Goal: Task Accomplishment & Management: Manage account settings

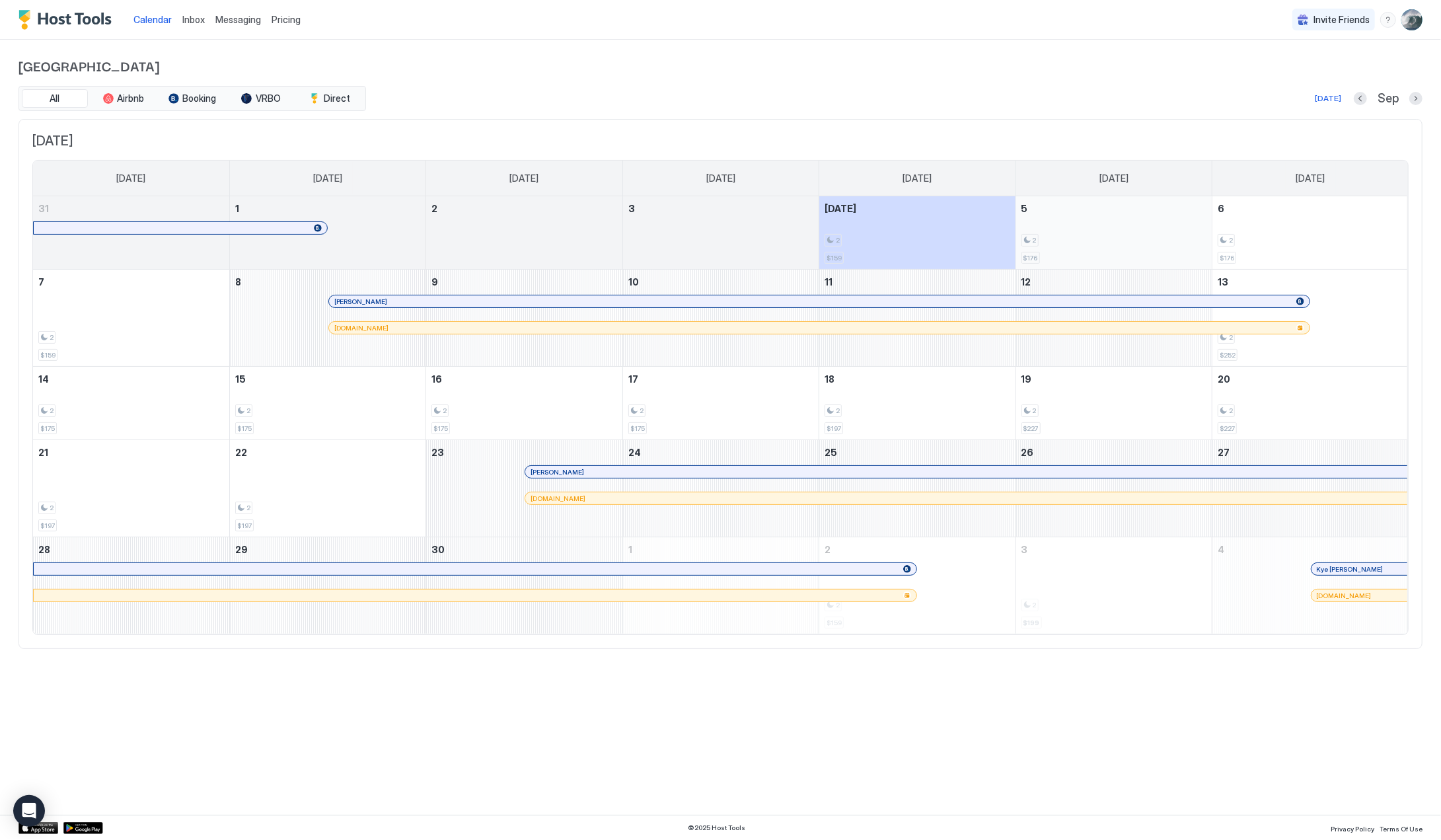
click at [1066, 230] on div "2 $176" at bounding box center [1113, 232] width 185 height 62
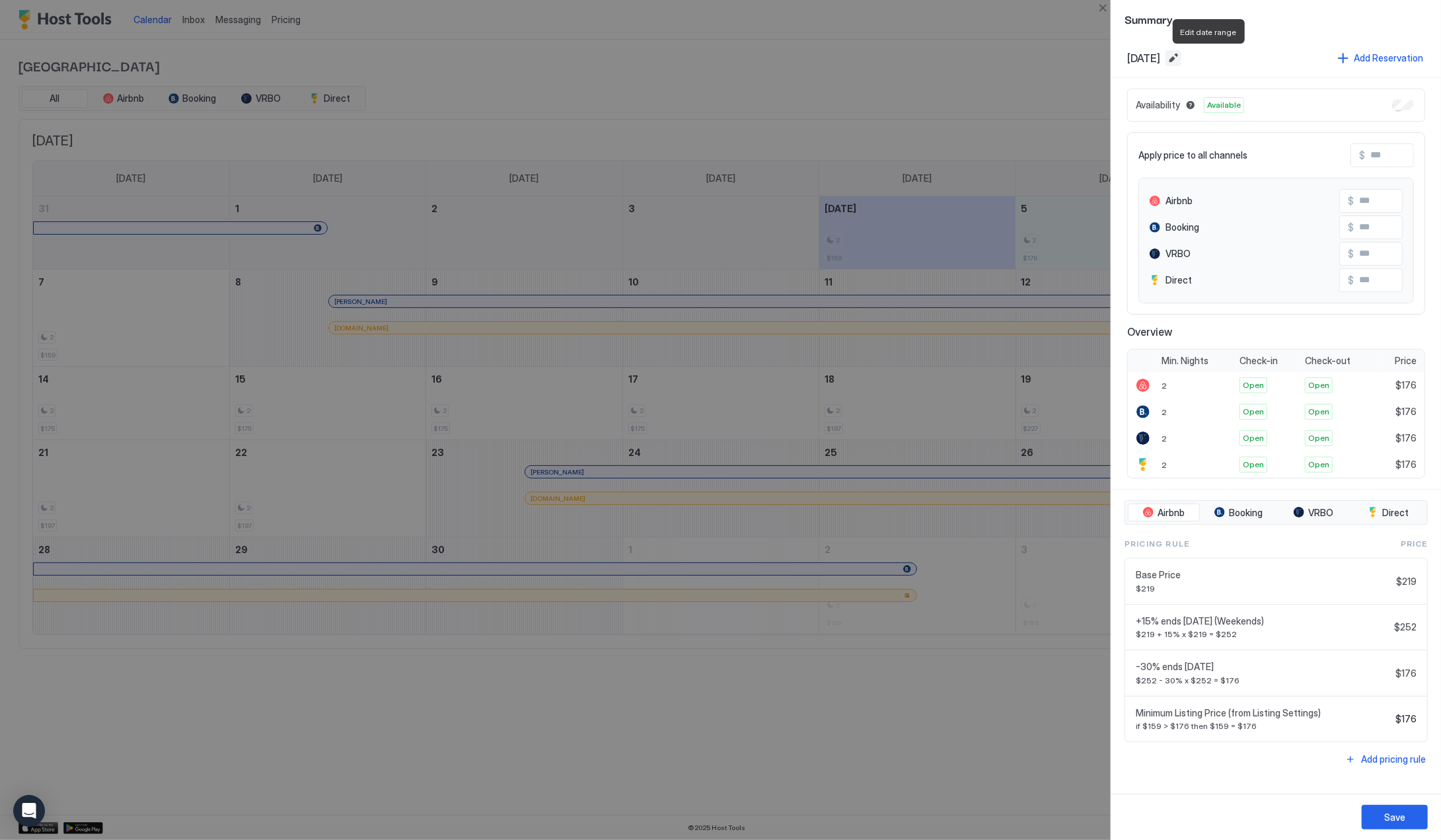
click at [1182, 55] on button "Edit date range" at bounding box center [1173, 58] width 16 height 16
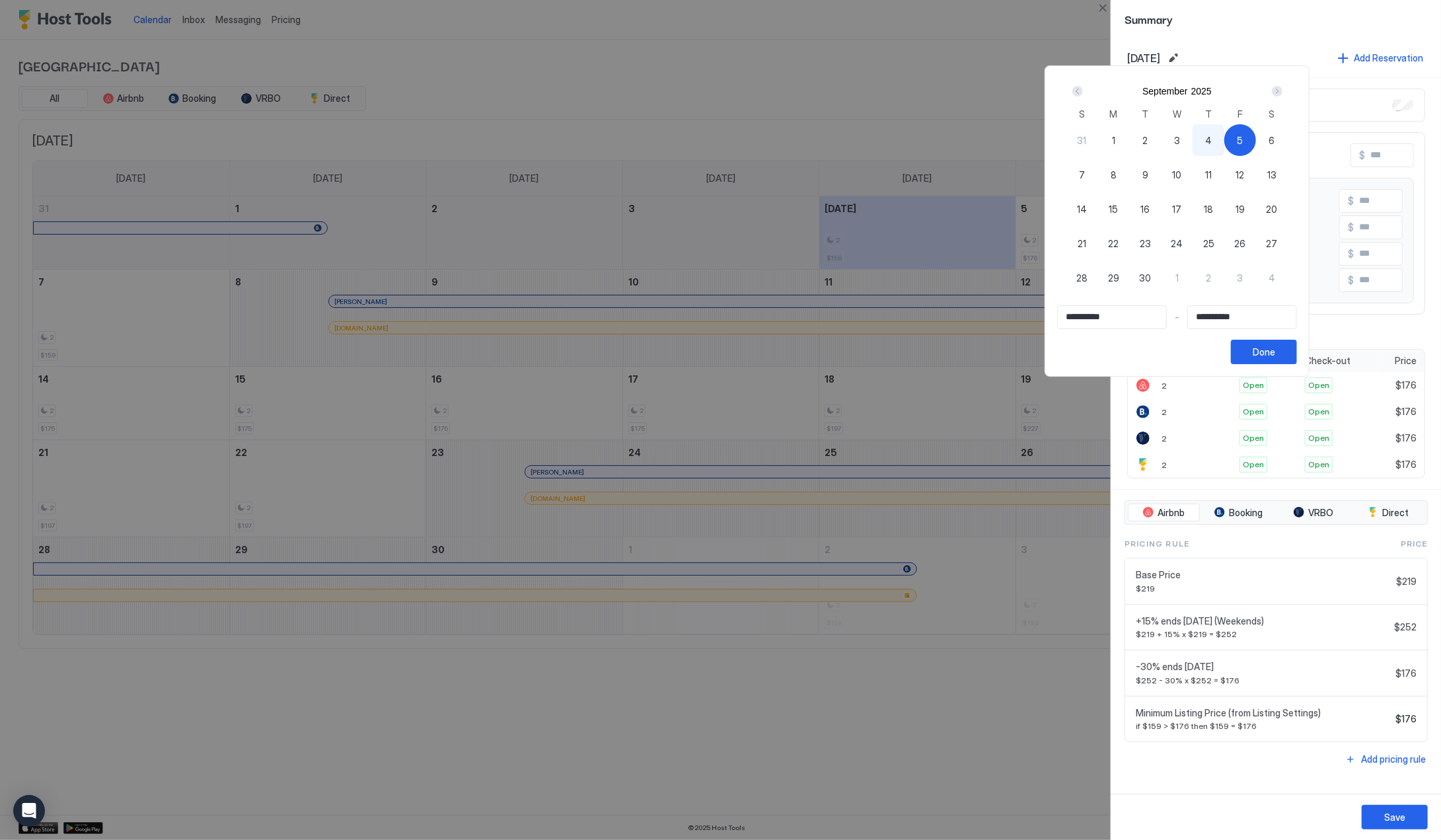
click at [1085, 172] on span "7" at bounding box center [1082, 175] width 6 height 14
type input "**********"
click at [1212, 135] on span "4" at bounding box center [1209, 140] width 7 height 14
type input "**********"
click at [1085, 173] on span "7" at bounding box center [1082, 175] width 6 height 14
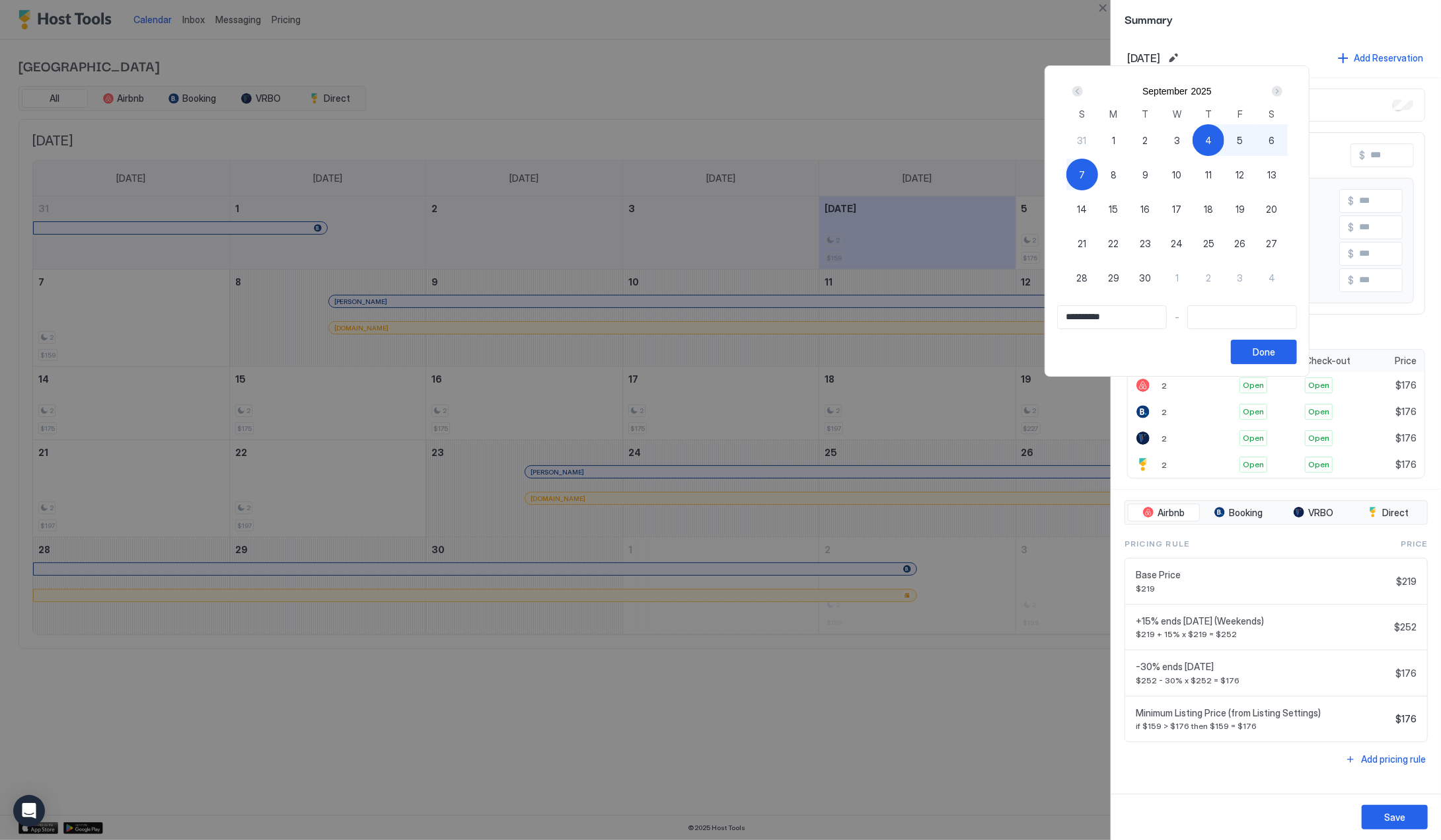
type input "**********"
click at [1275, 350] on div "Done" at bounding box center [1264, 352] width 23 height 14
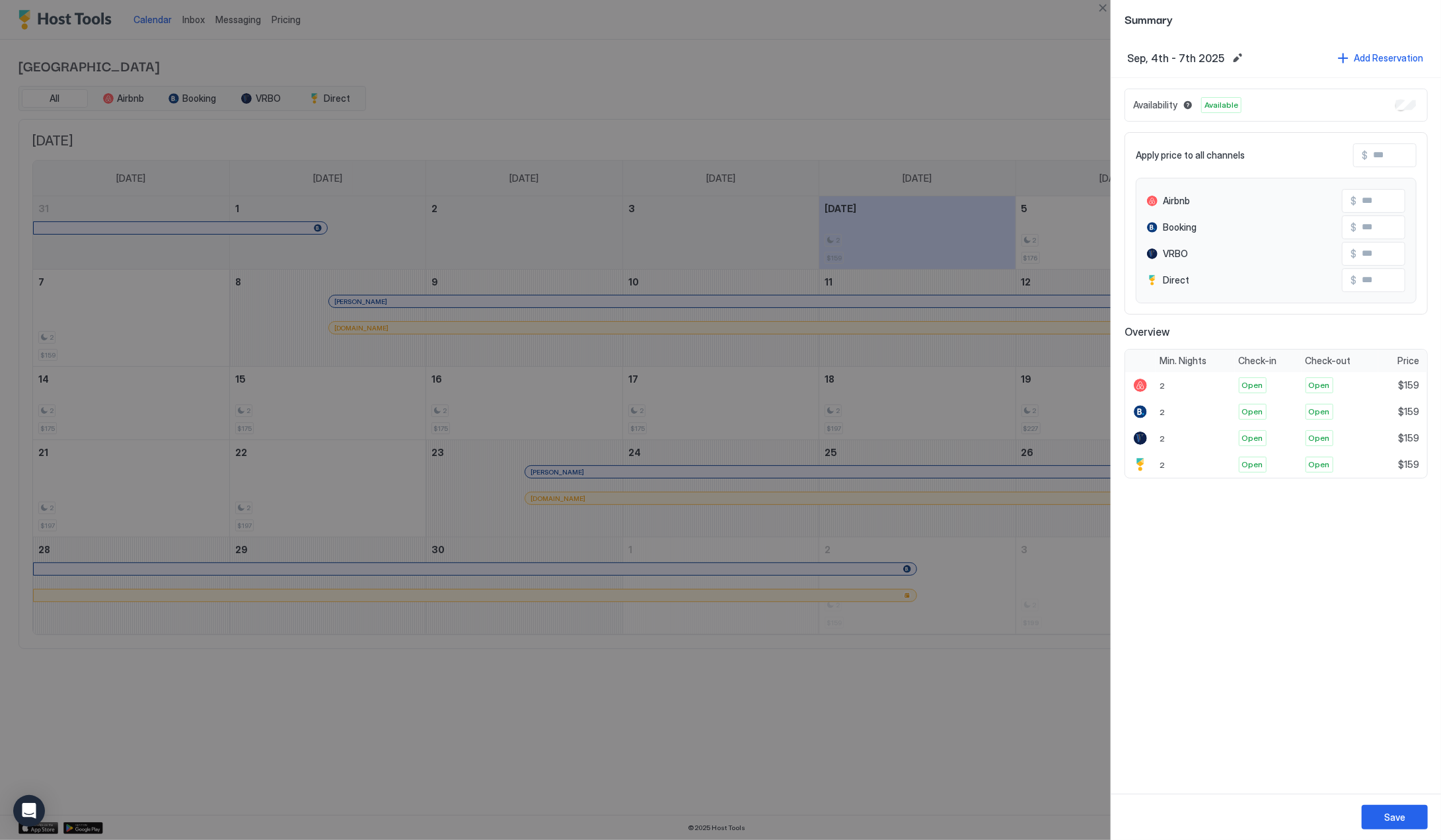
click at [1379, 156] on input "Input Field" at bounding box center [1421, 155] width 106 height 23
type input "*"
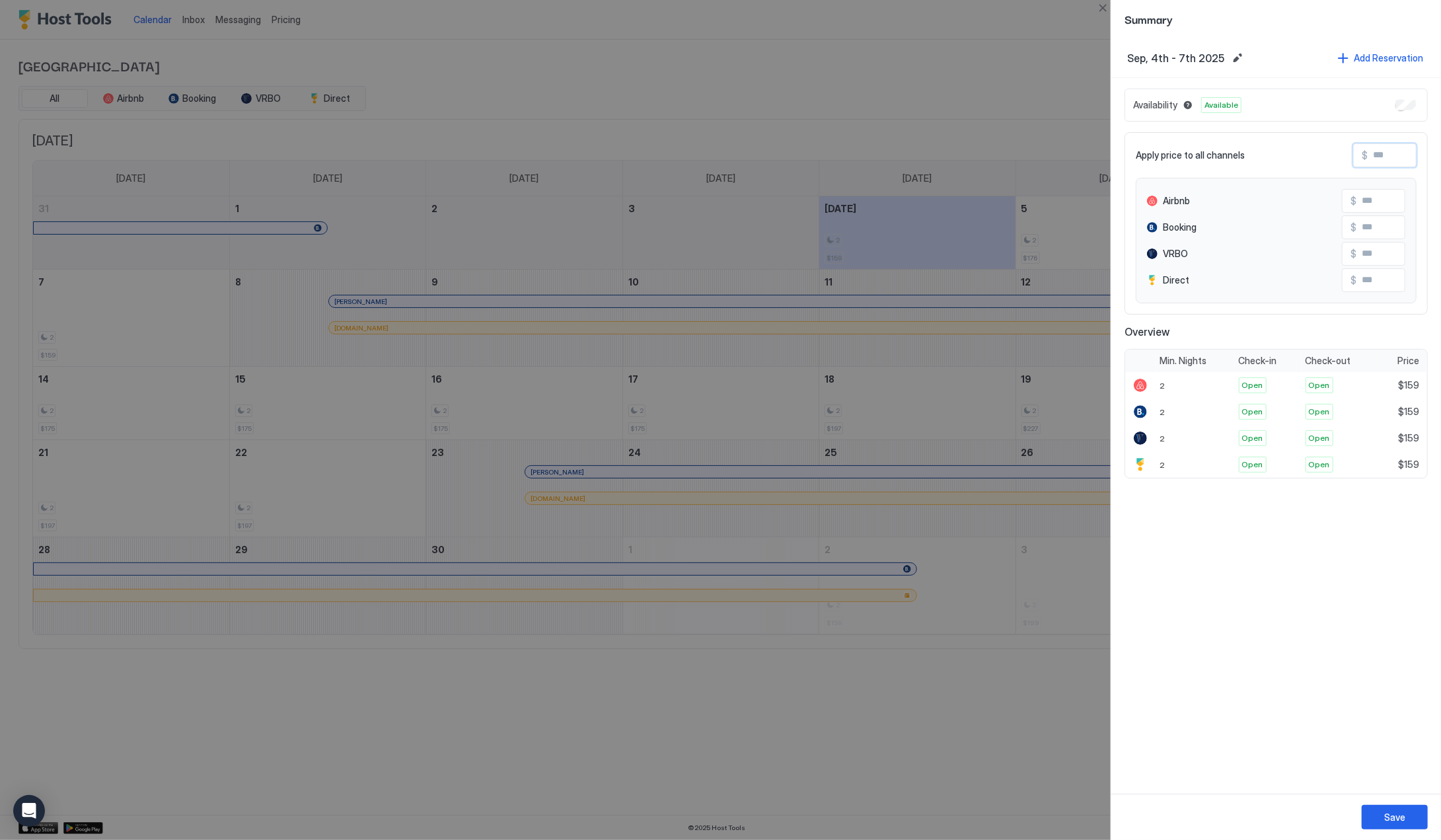
type input "*"
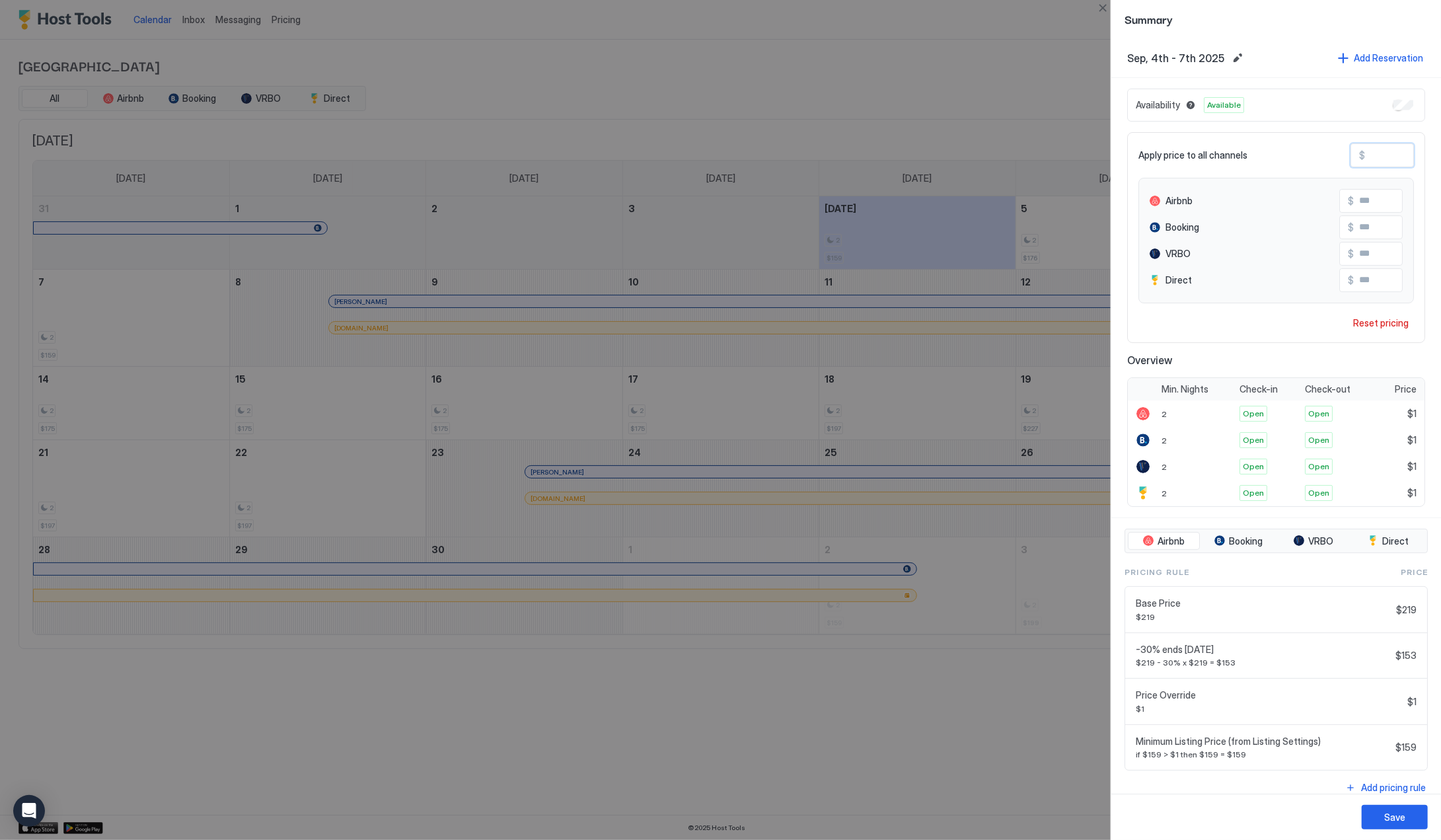
type input "**"
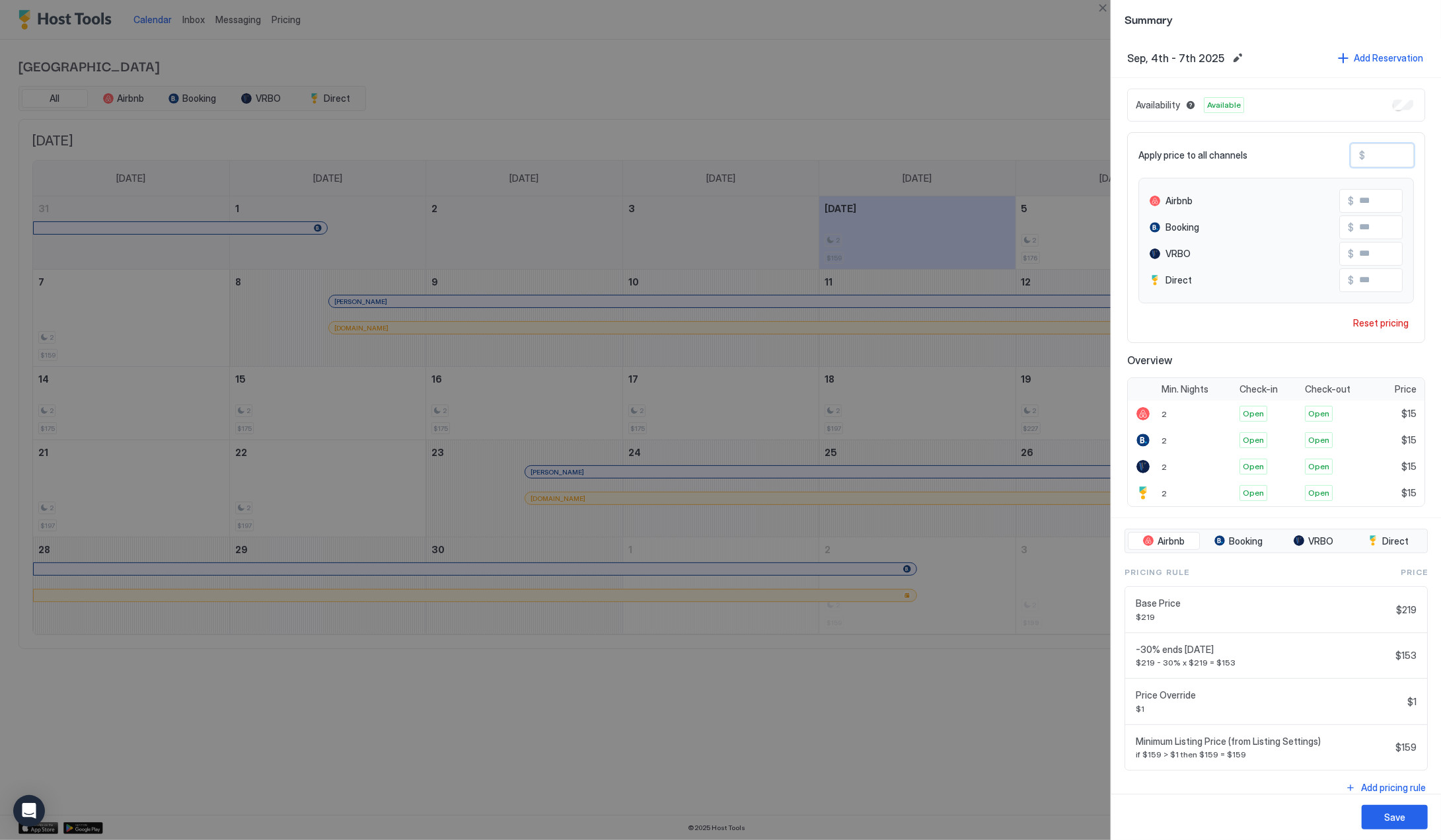
type input "***"
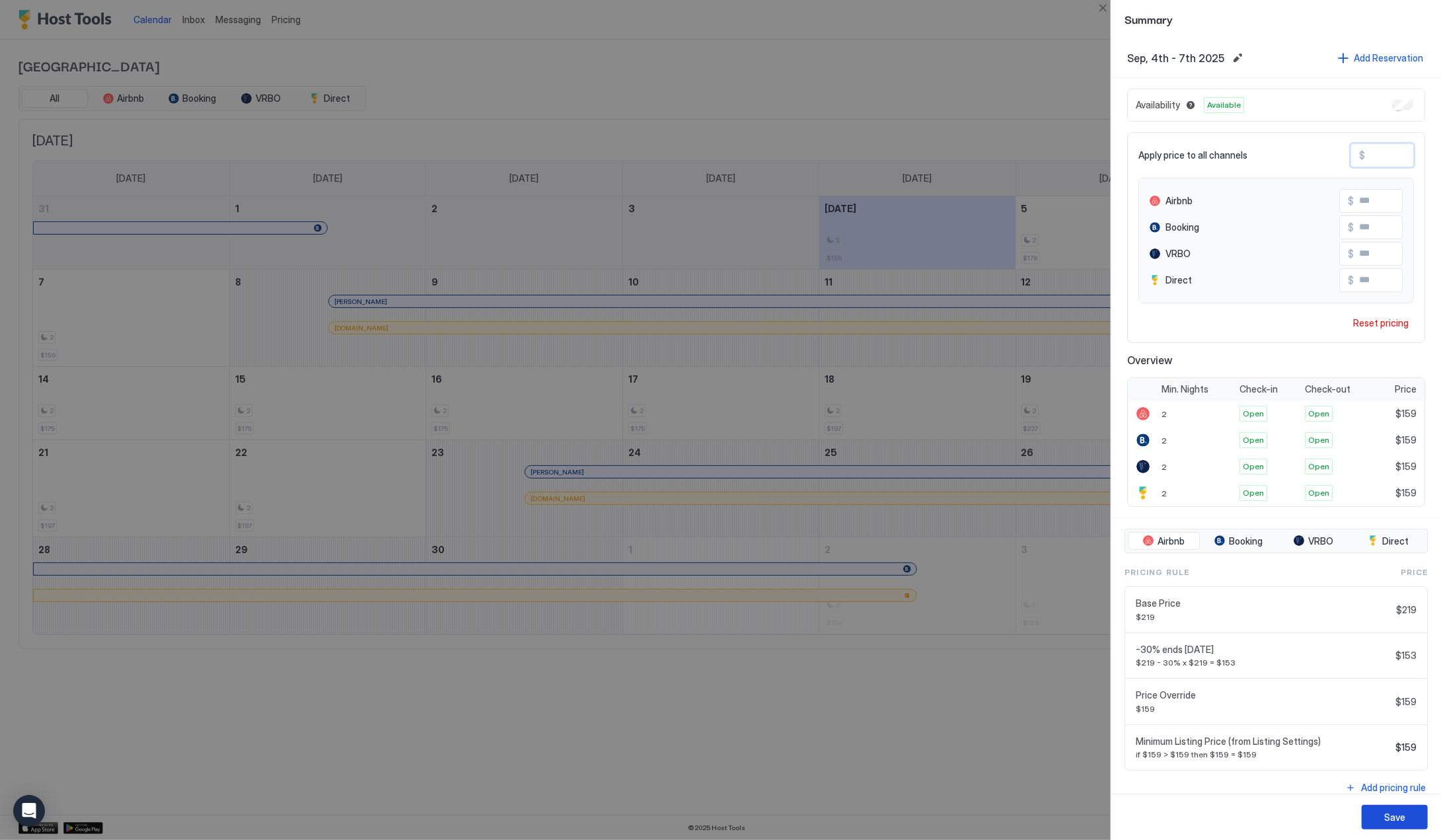
type input "***"
click at [1394, 816] on div "Save" at bounding box center [1395, 817] width 21 height 14
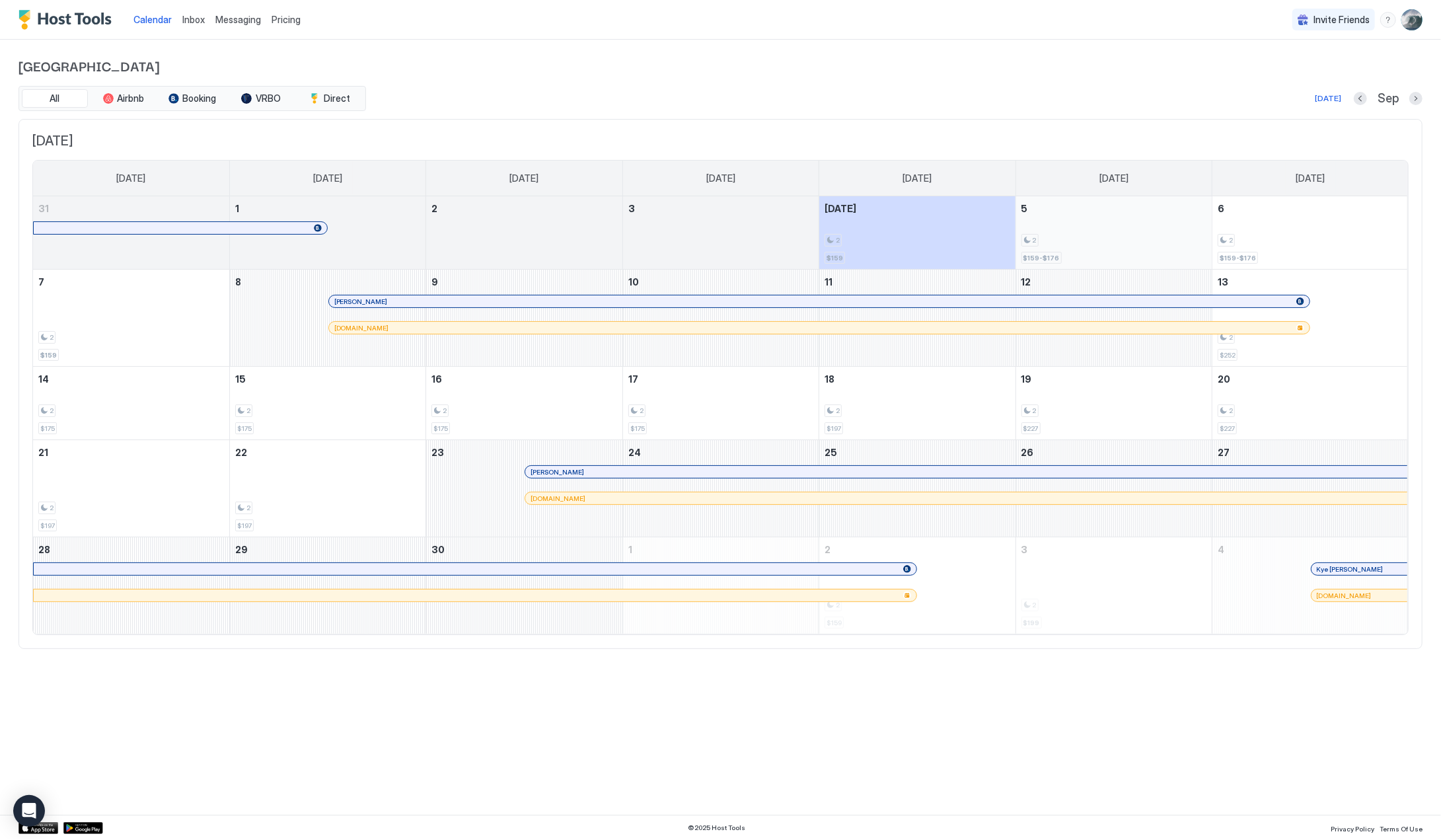
click at [1083, 229] on div "2 $159-$176" at bounding box center [1113, 232] width 185 height 62
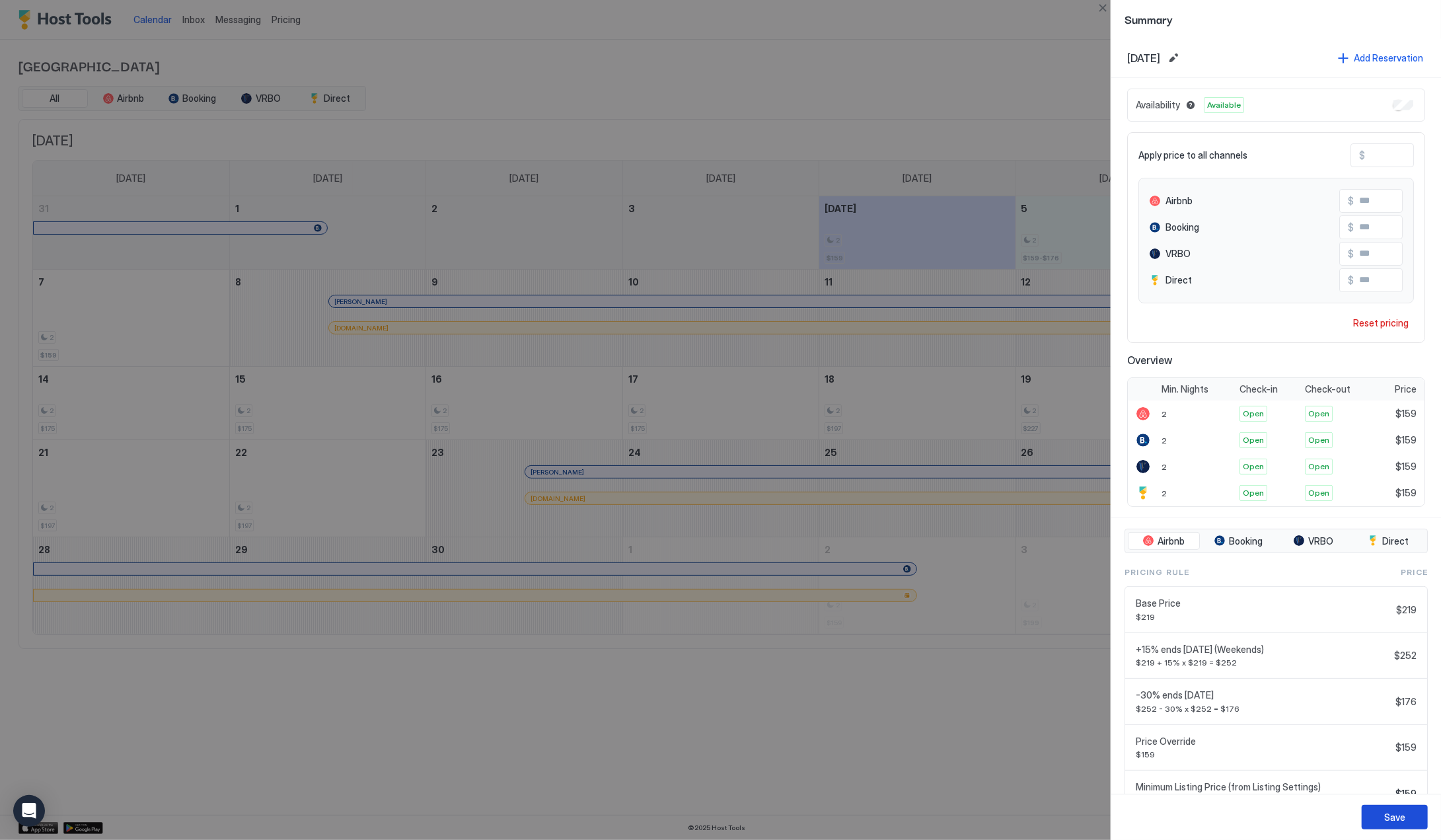
click at [1402, 821] on div "Save" at bounding box center [1395, 817] width 21 height 14
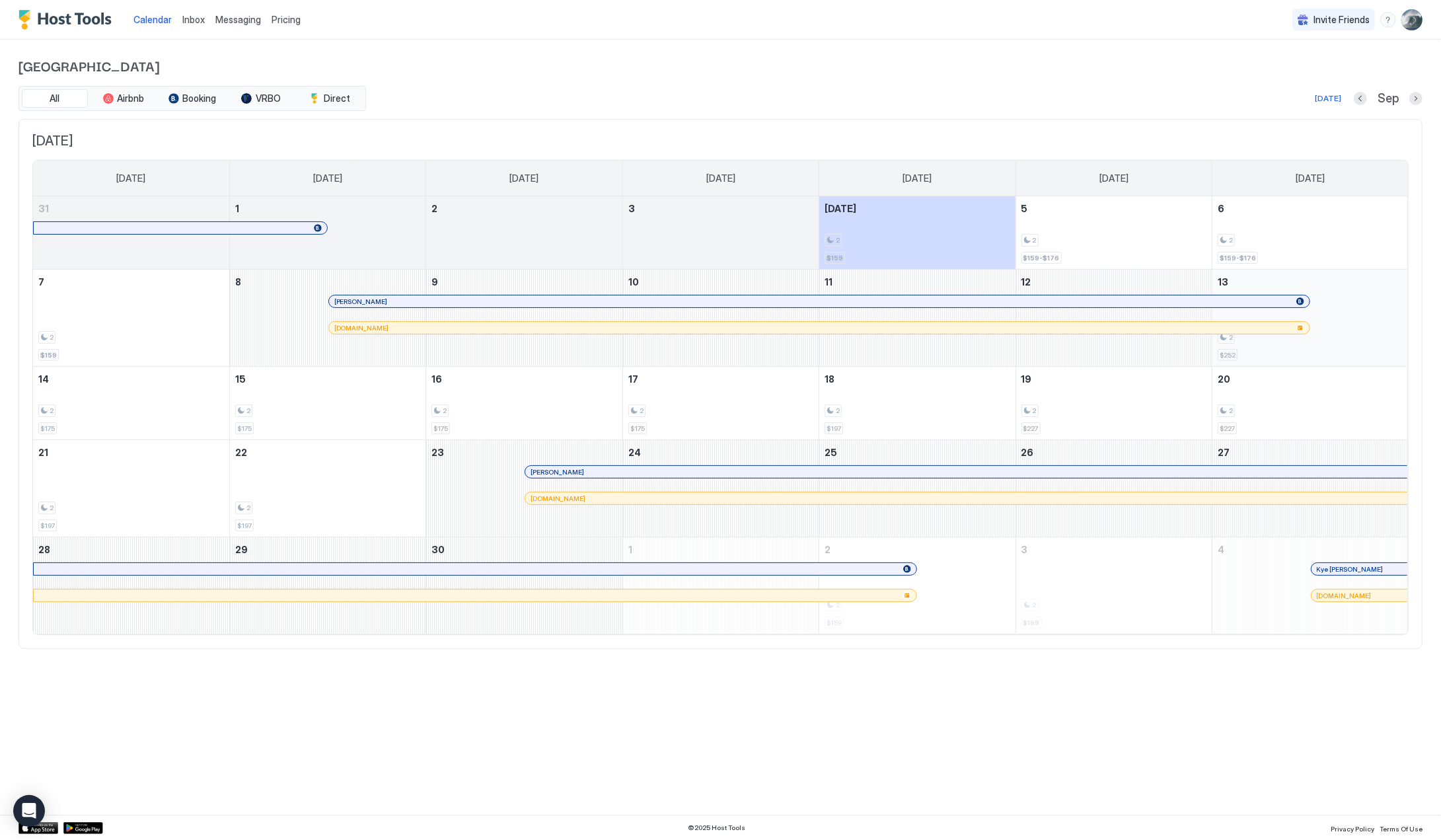
click at [1324, 343] on div "2 $252" at bounding box center [1311, 317] width 186 height 86
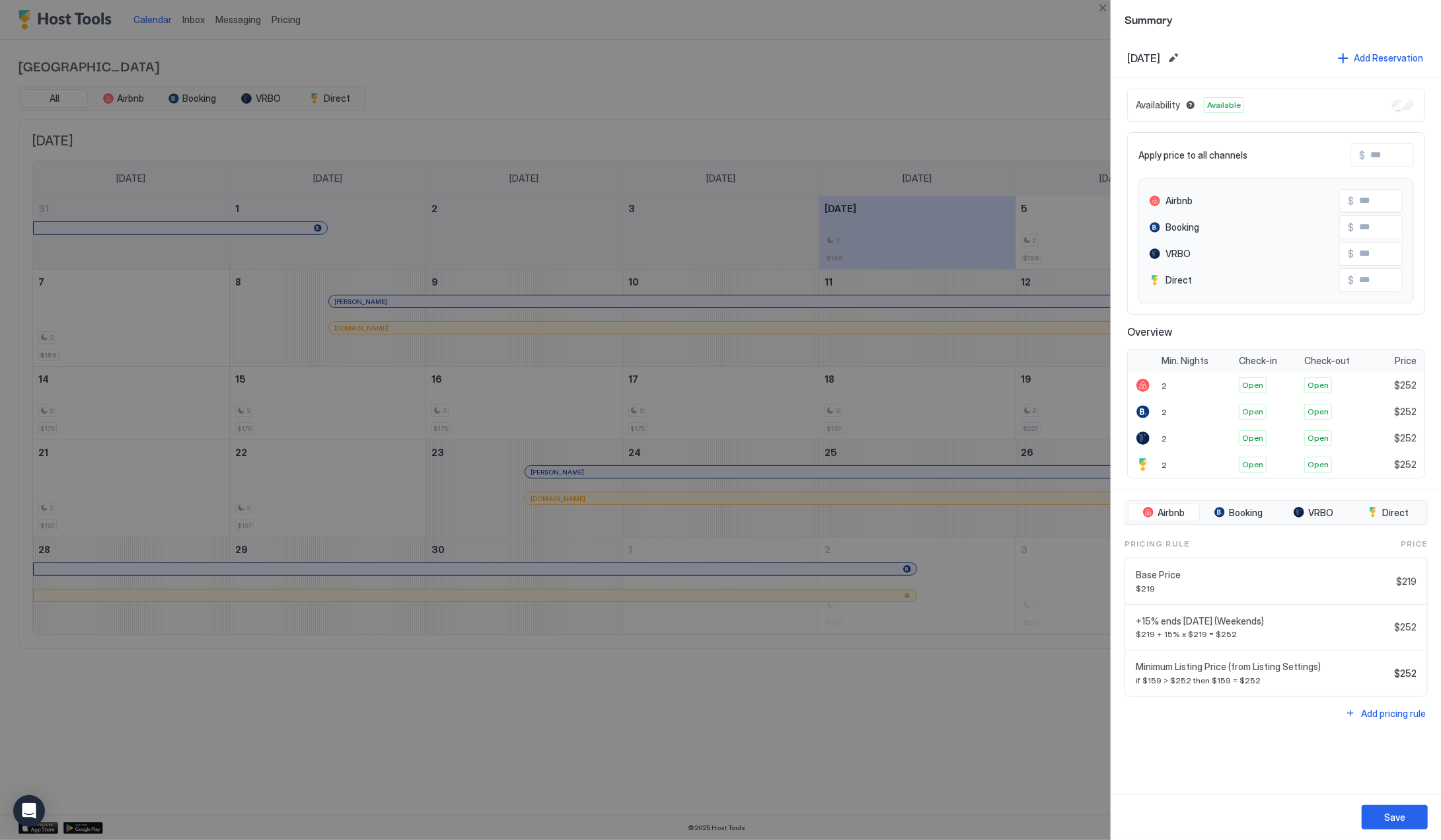
click at [867, 52] on div at bounding box center [720, 420] width 1441 height 840
click at [1101, 4] on button "Close" at bounding box center [1103, 8] width 16 height 16
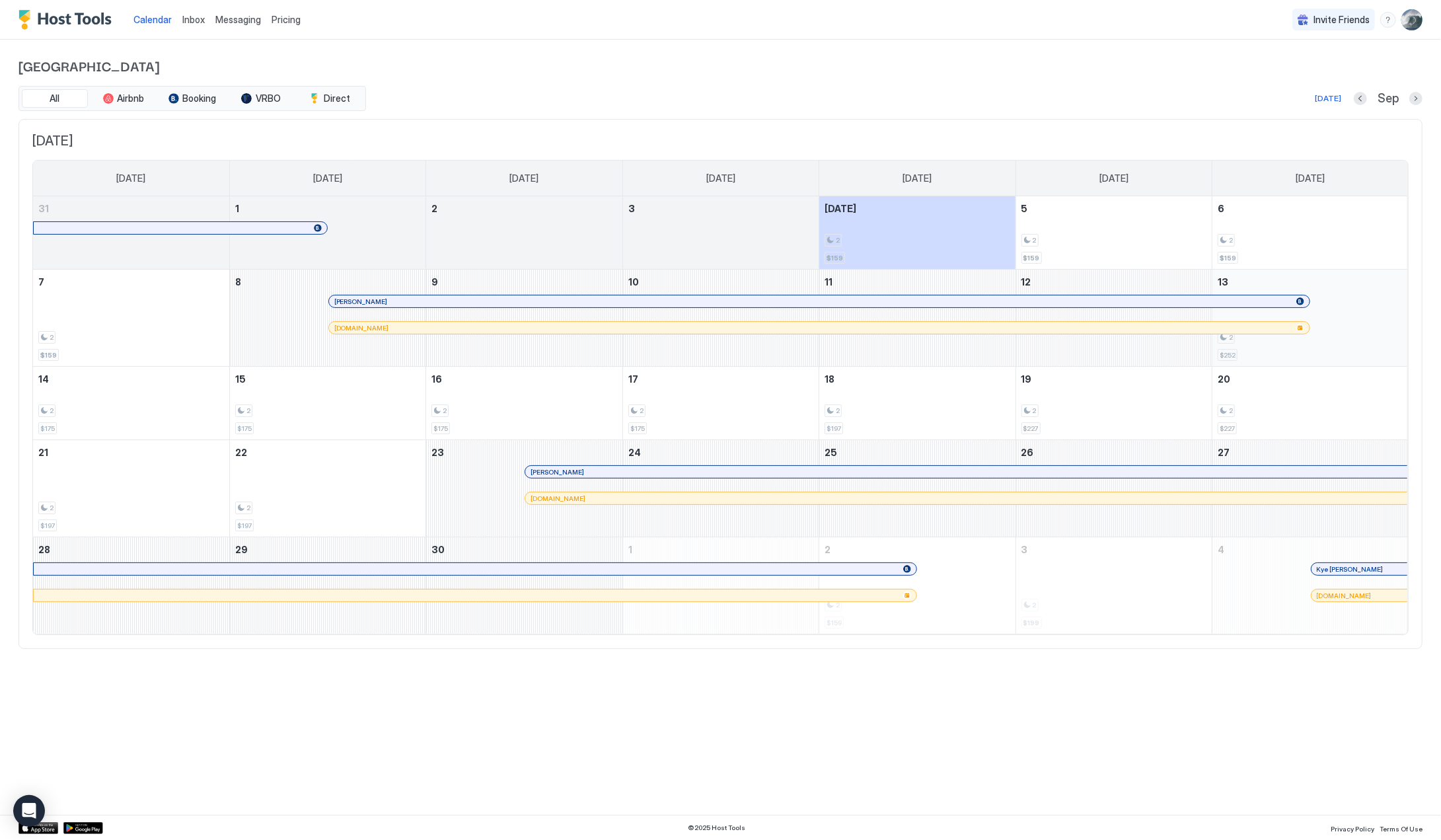
click at [1358, 314] on div "2 $252" at bounding box center [1311, 317] width 186 height 86
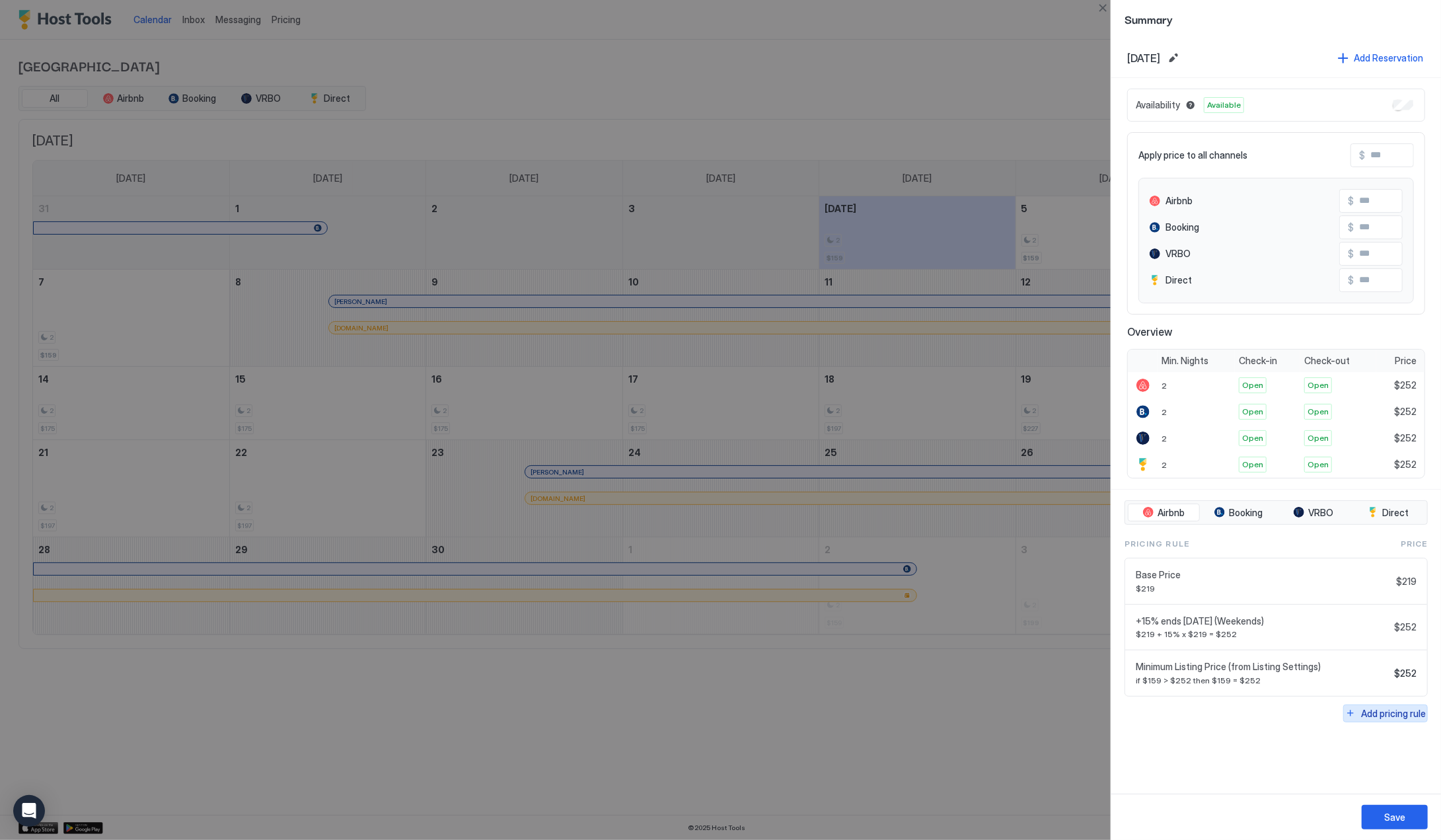
click at [1353, 705] on button "Add pricing rule" at bounding box center [1386, 713] width 85 height 18
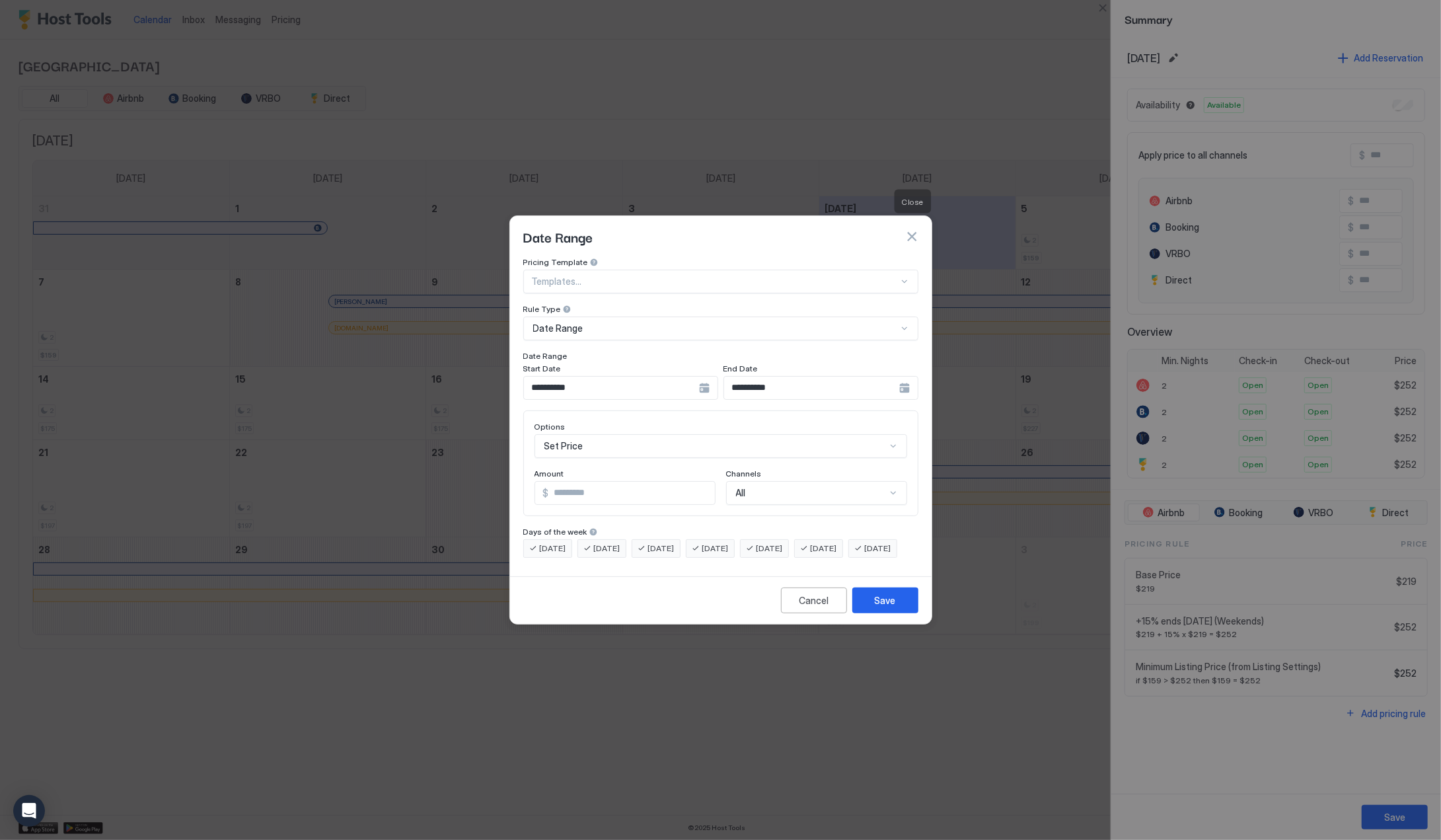
click at [912, 230] on button "button" at bounding box center [911, 236] width 13 height 13
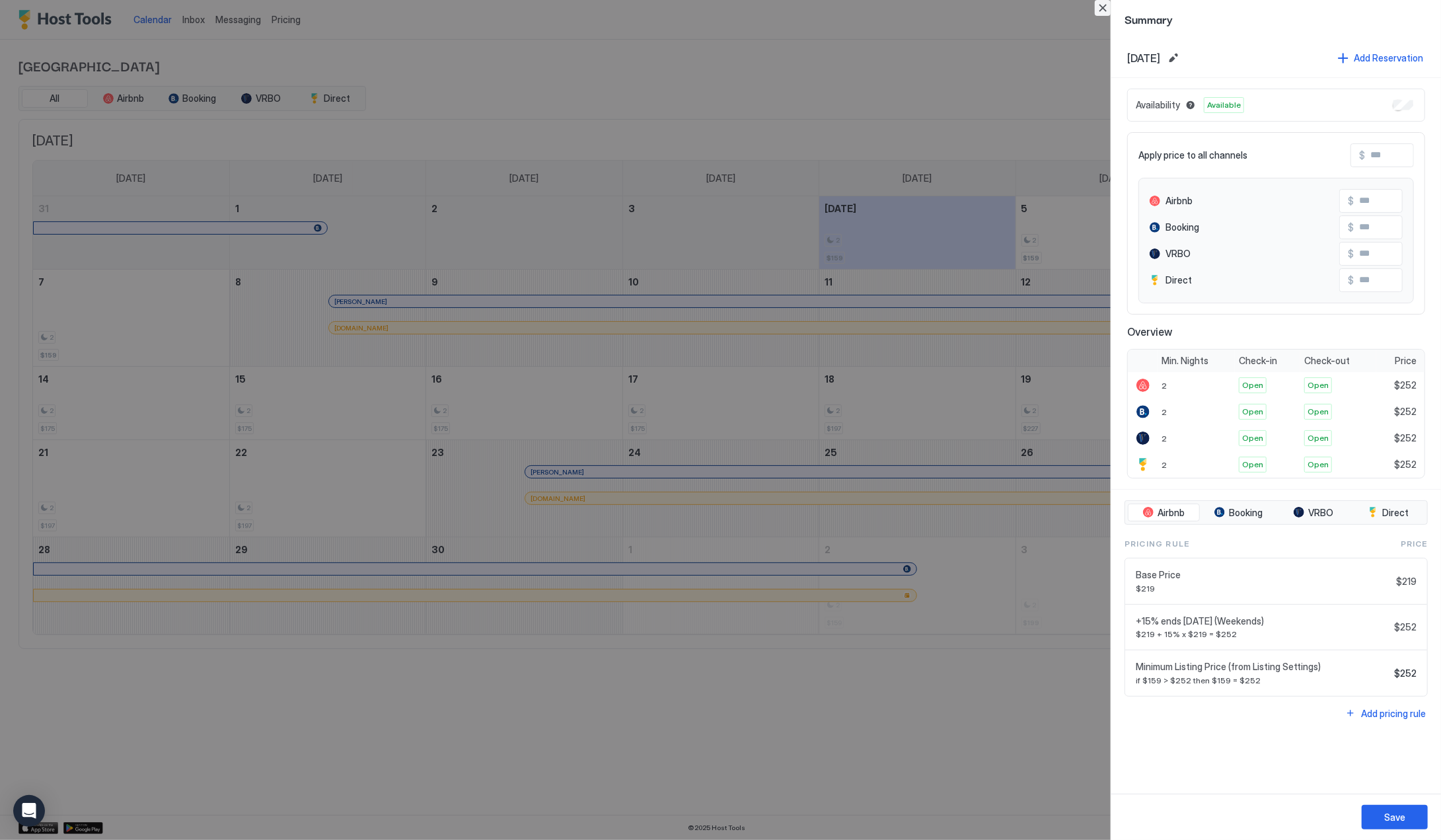
click at [1099, 6] on button "Close" at bounding box center [1103, 8] width 16 height 16
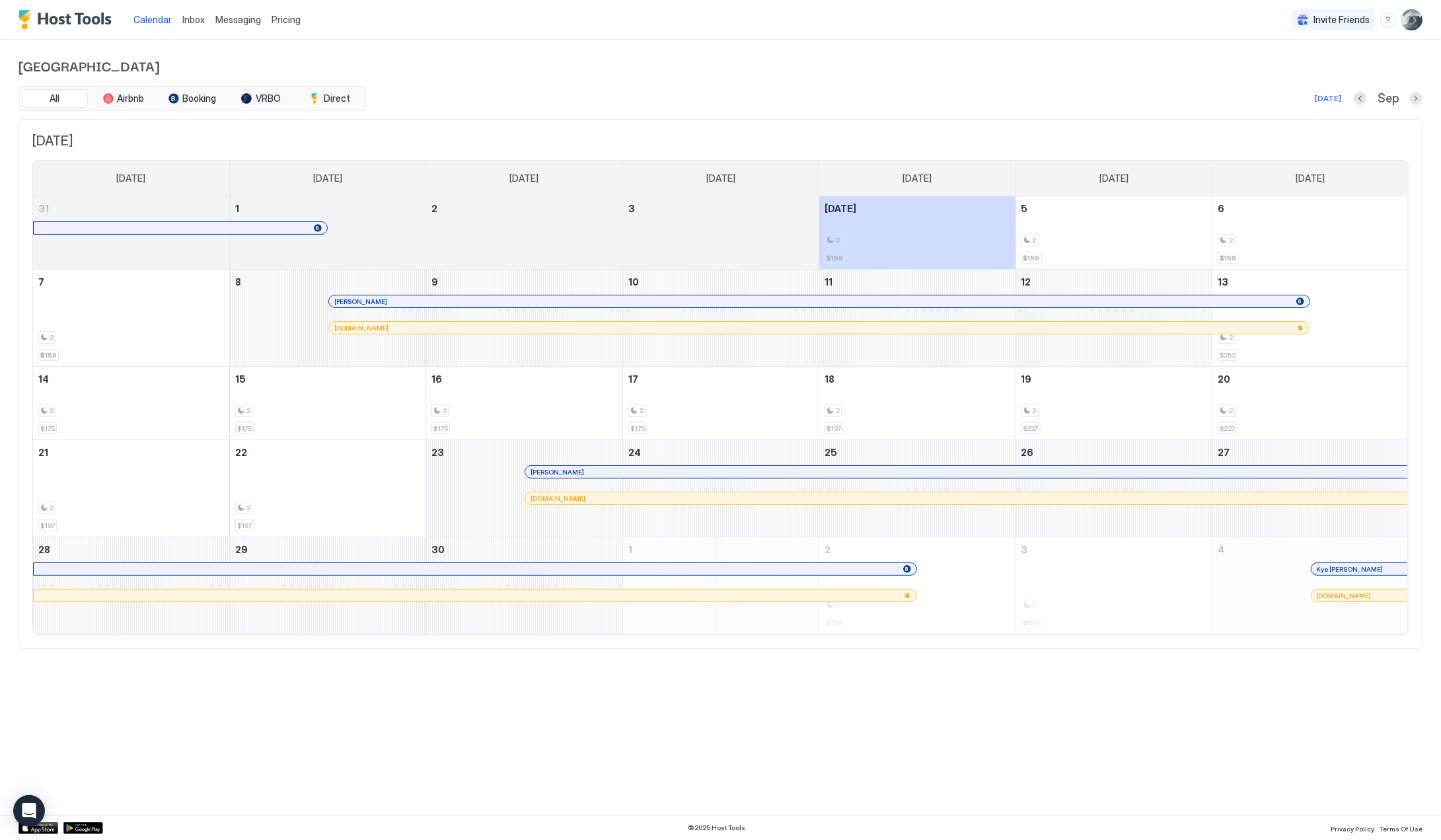
click at [278, 14] on span "Pricing" at bounding box center [286, 20] width 29 height 12
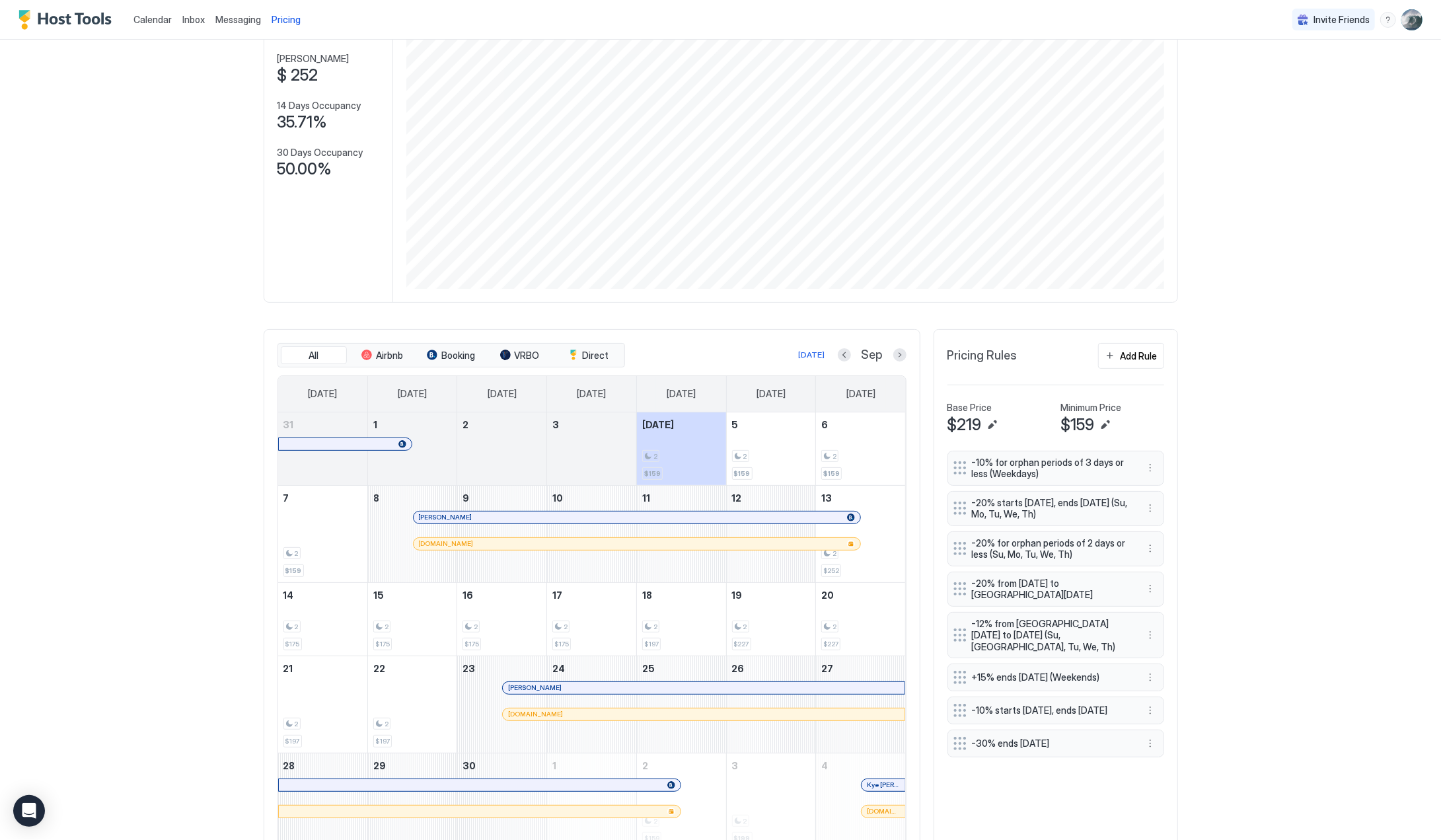
scroll to position [115, 0]
drag, startPoint x: 988, startPoint y: 546, endPoint x: 982, endPoint y: 506, distance: 40.4
click at [982, 506] on div "-10% for orphan periods of 3 days or less (Weekdays) -20% starts [DATE], ends […" at bounding box center [1056, 602] width 217 height 307
click at [1144, 553] on button "More options" at bounding box center [1151, 547] width 16 height 16
click at [1097, 563] on div at bounding box center [720, 420] width 1441 height 840
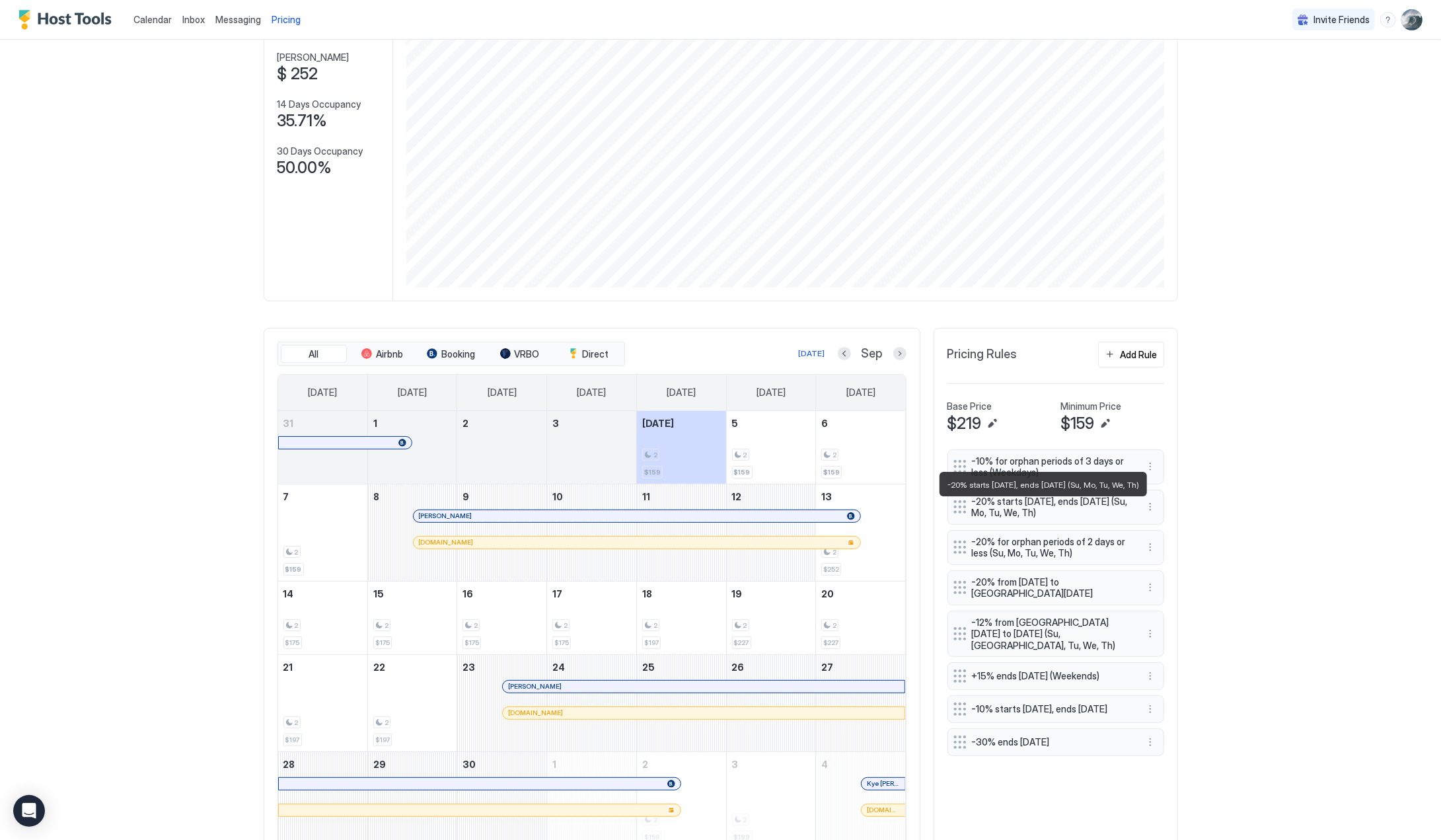
click at [1065, 512] on span "-20% starts [DATE], ends [DATE] (Su, Mo, Tu, We, Th)" at bounding box center [1050, 507] width 157 height 23
click at [1011, 510] on span "-20% starts [DATE], ends [DATE] (Su, Mo, Tu, We, Th)" at bounding box center [1050, 507] width 157 height 23
click at [1148, 515] on button "More options" at bounding box center [1151, 506] width 16 height 16
click at [1165, 536] on span "Edit" at bounding box center [1165, 532] width 15 height 10
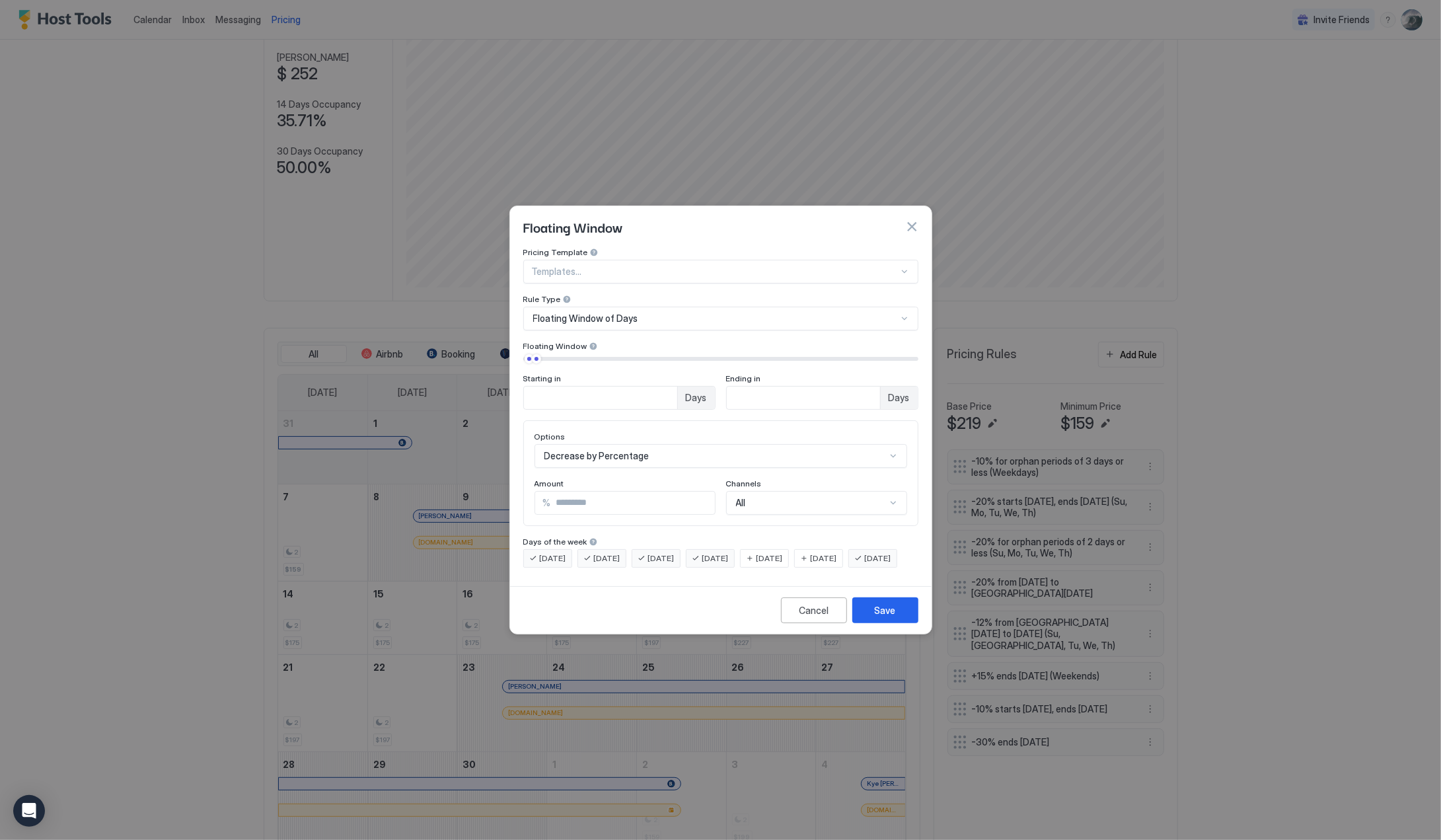
click at [783, 552] on span "[DATE]" at bounding box center [770, 558] width 26 height 12
click at [829, 549] on div "[DATE]" at bounding box center [818, 557] width 49 height 18
click at [877, 615] on div "Save" at bounding box center [885, 610] width 21 height 14
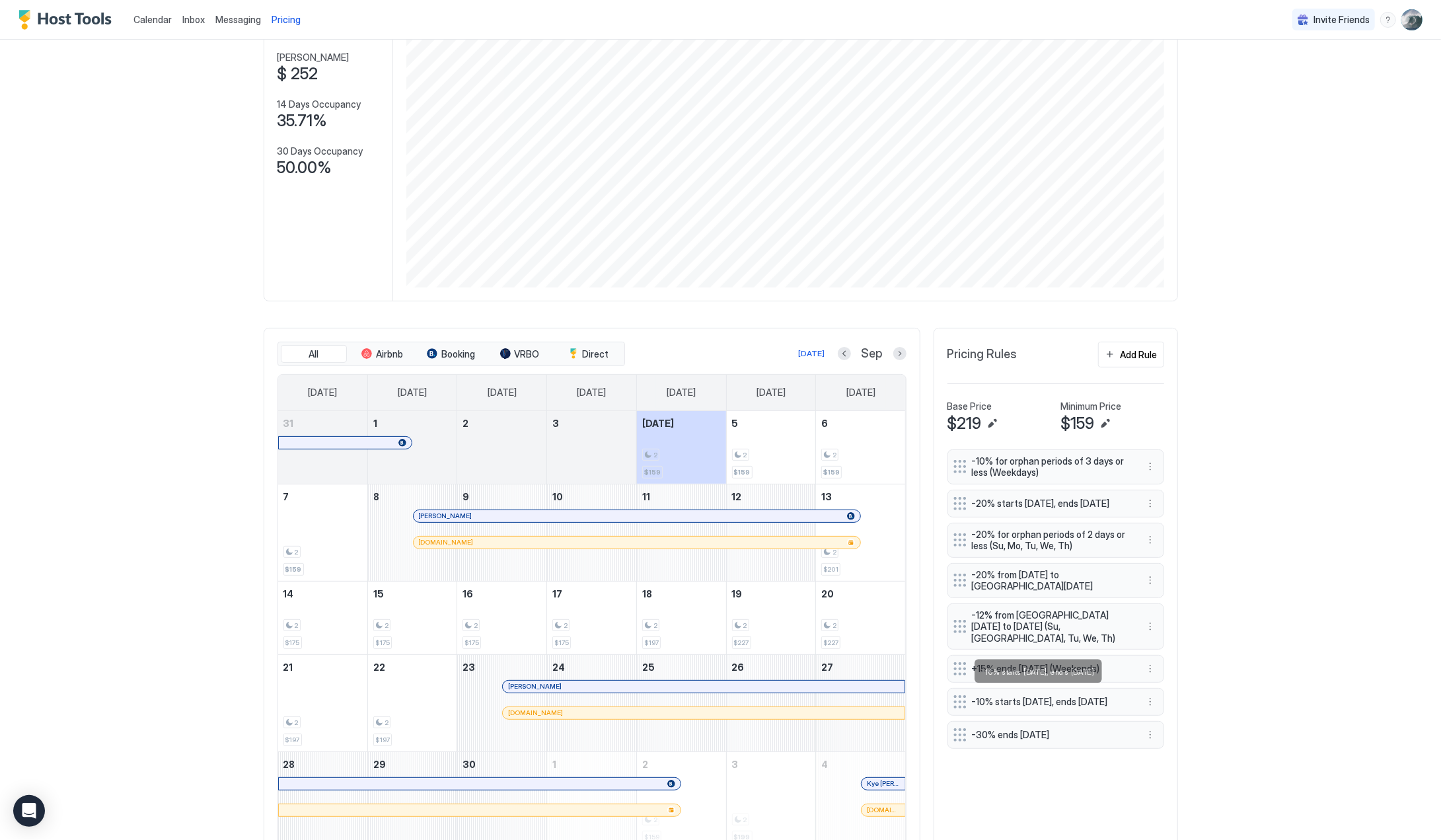
click at [1047, 696] on span "-10% starts [DATE], ends [DATE]" at bounding box center [1050, 702] width 157 height 12
click at [1144, 694] on button "More options" at bounding box center [1151, 701] width 16 height 16
click at [1163, 710] on span "Edit" at bounding box center [1165, 713] width 15 height 10
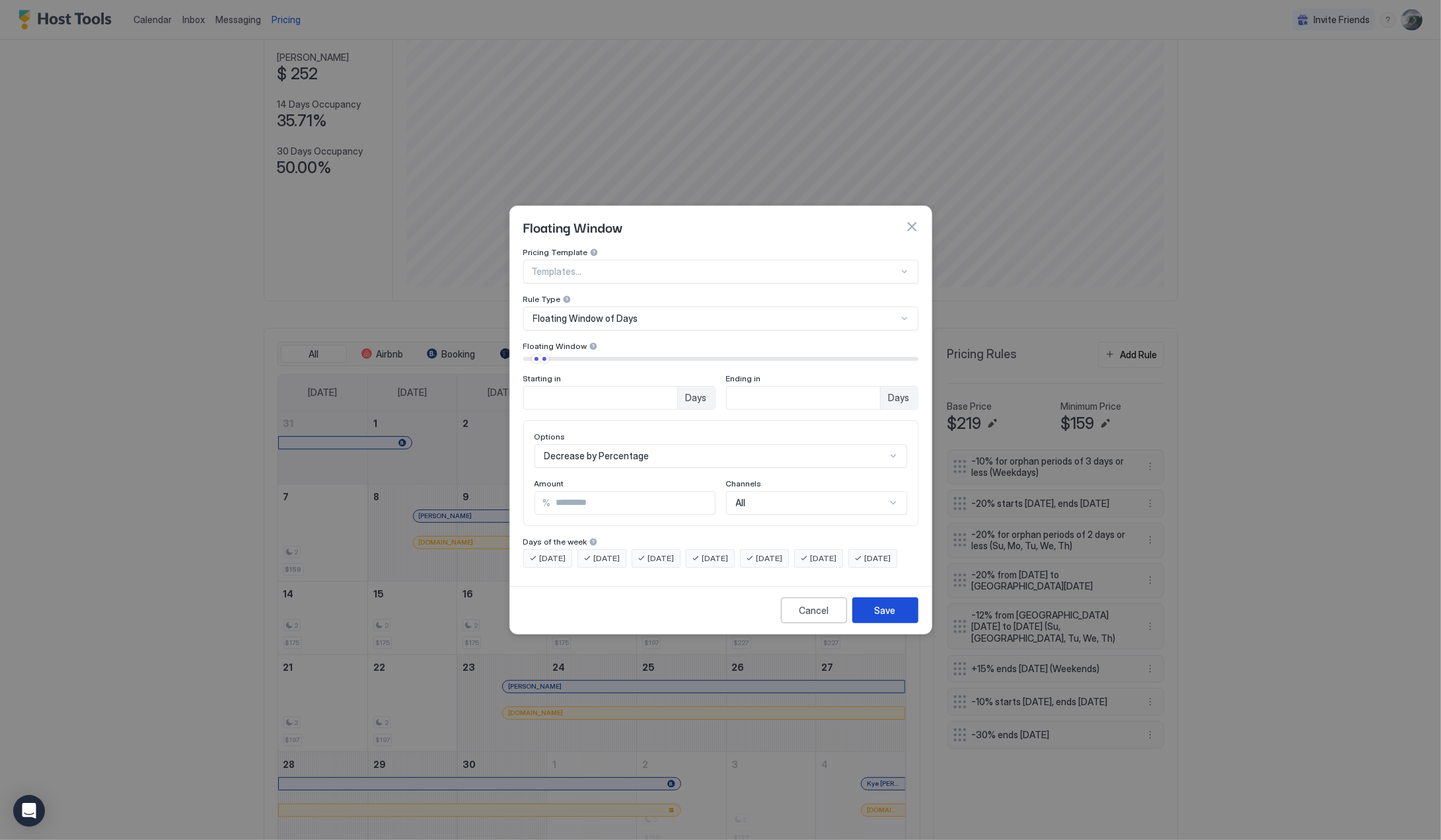
click at [890, 617] on div "Save" at bounding box center [885, 610] width 21 height 14
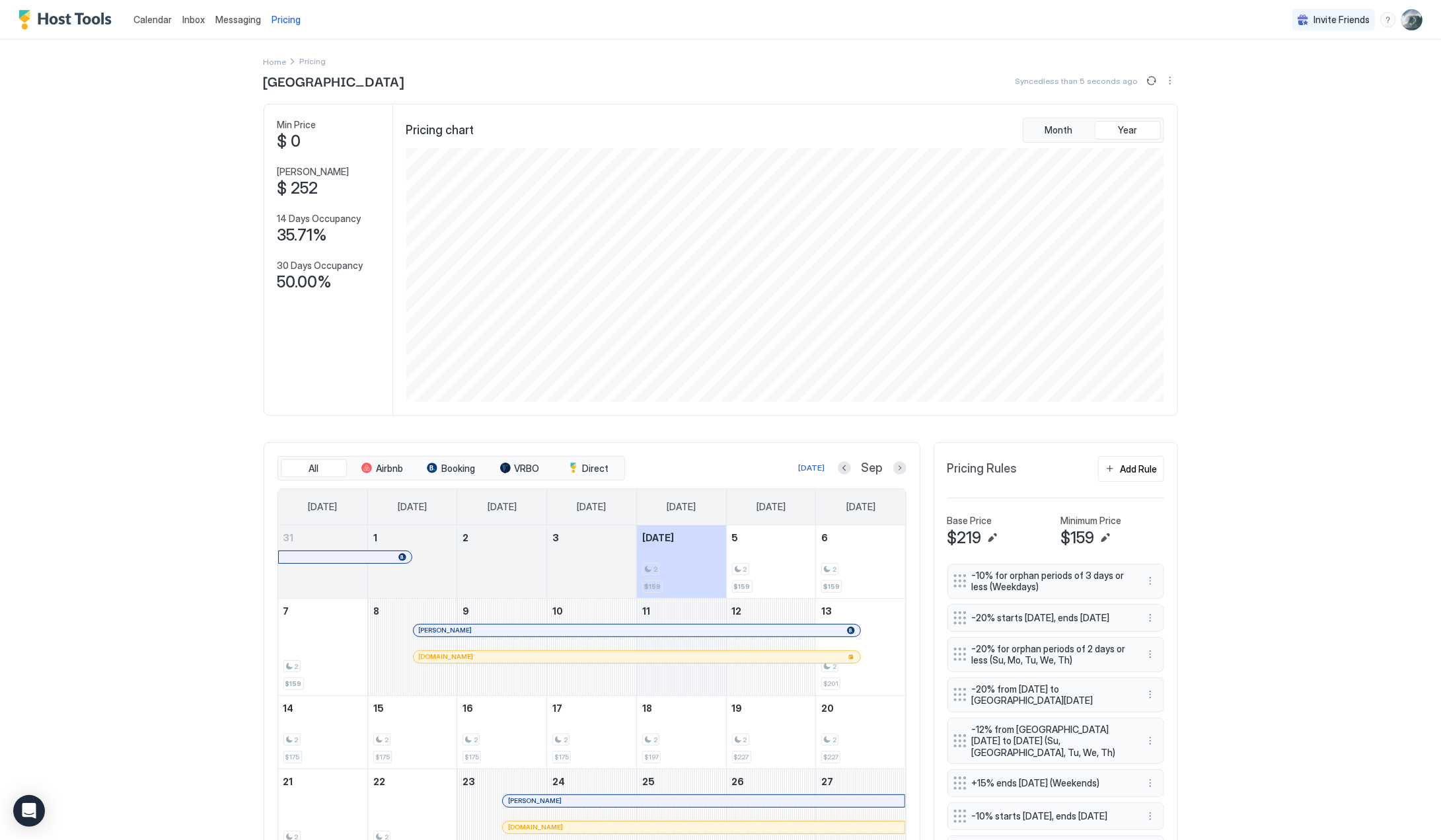
scroll to position [0, 0]
